Goal: Information Seeking & Learning: Learn about a topic

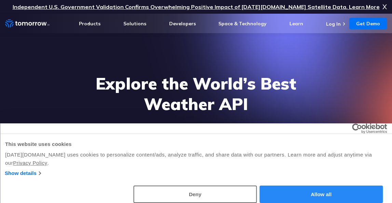
click at [294, 192] on button "Allow all" at bounding box center [320, 193] width 123 height 17
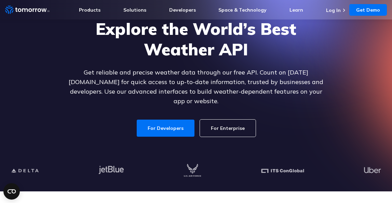
scroll to position [77, 0]
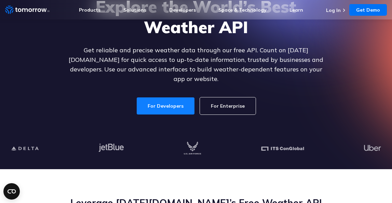
click at [169, 101] on link "For Developers" at bounding box center [166, 105] width 58 height 17
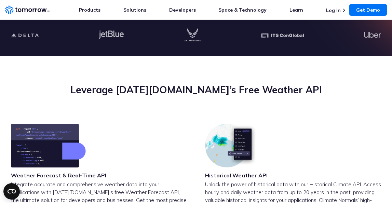
scroll to position [225, 0]
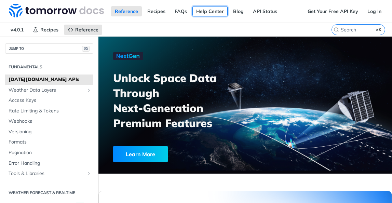
click at [209, 11] on link "Help Center" at bounding box center [209, 11] width 35 height 10
